Goal: Task Accomplishment & Management: Use online tool/utility

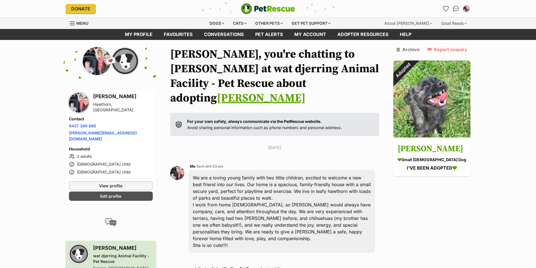
drag, startPoint x: 539, startPoint y: 77, endPoint x: 540, endPoint y: 72, distance: 5.4
click at [211, 23] on div "Dogs" at bounding box center [217, 23] width 22 height 11
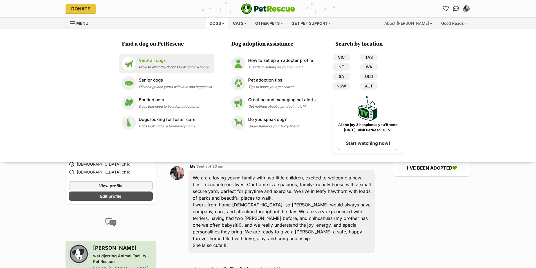
click at [154, 65] on span "Browse all of the doggos looking for a home" at bounding box center [174, 67] width 70 height 4
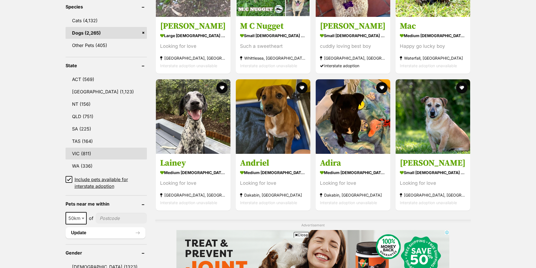
click at [85, 155] on link "VIC (811)" at bounding box center [106, 154] width 81 height 12
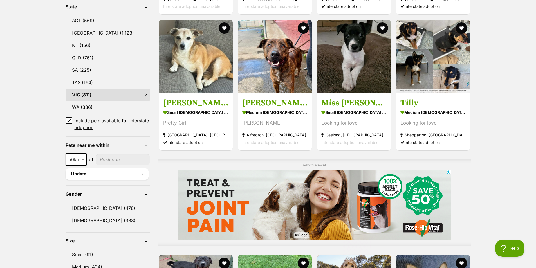
scroll to position [300, 0]
